Goal: Find contact information: Find contact information

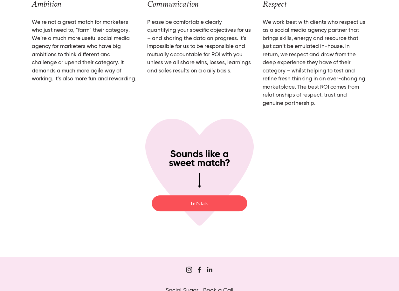
scroll to position [2315, 0]
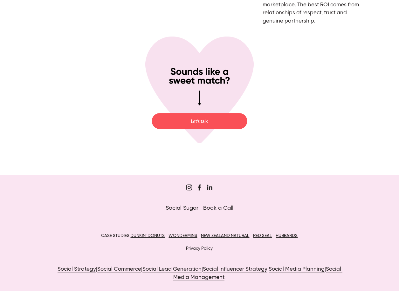
click at [197, 248] on link "Privacy Policy" at bounding box center [199, 248] width 27 height 4
click at [188, 190] on use "Sugar&Partners" at bounding box center [189, 187] width 13 height 13
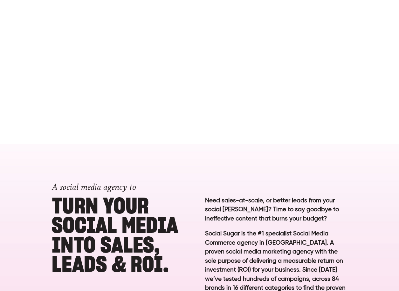
scroll to position [0, 0]
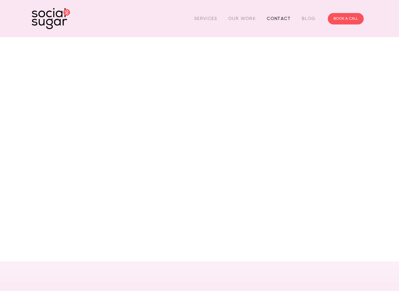
click at [276, 20] on link "Contact" at bounding box center [279, 19] width 24 height 10
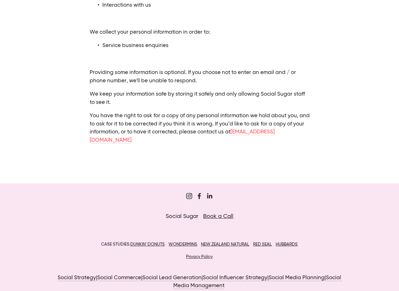
scroll to position [38, 0]
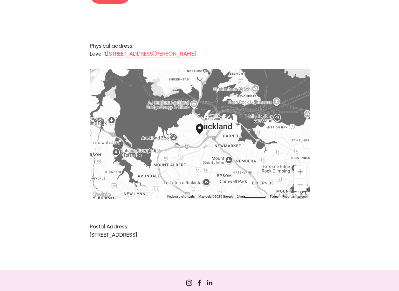
scroll to position [502, 0]
